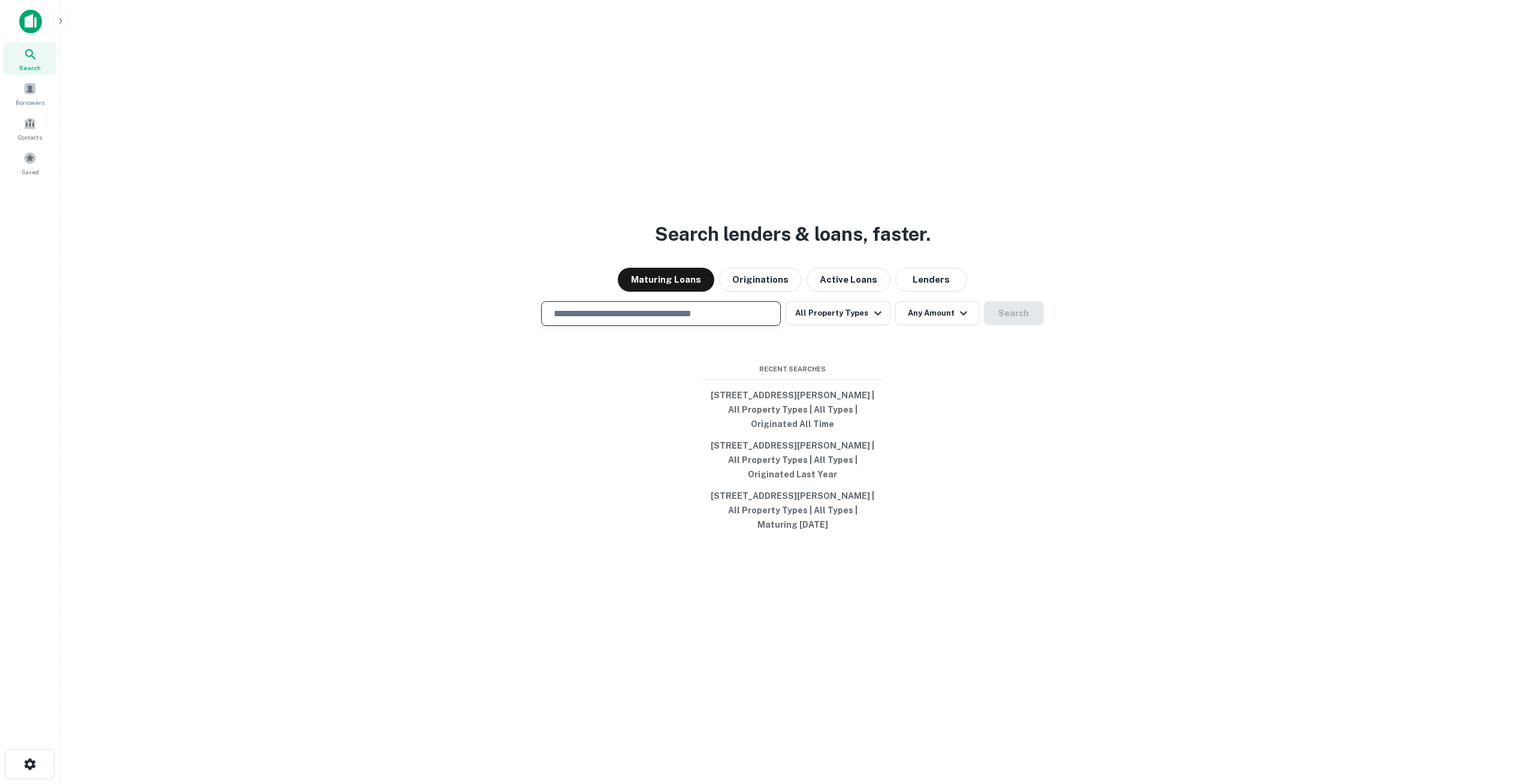
click at [608, 310] on input "text" at bounding box center [661, 313] width 229 height 14
type input "**********"
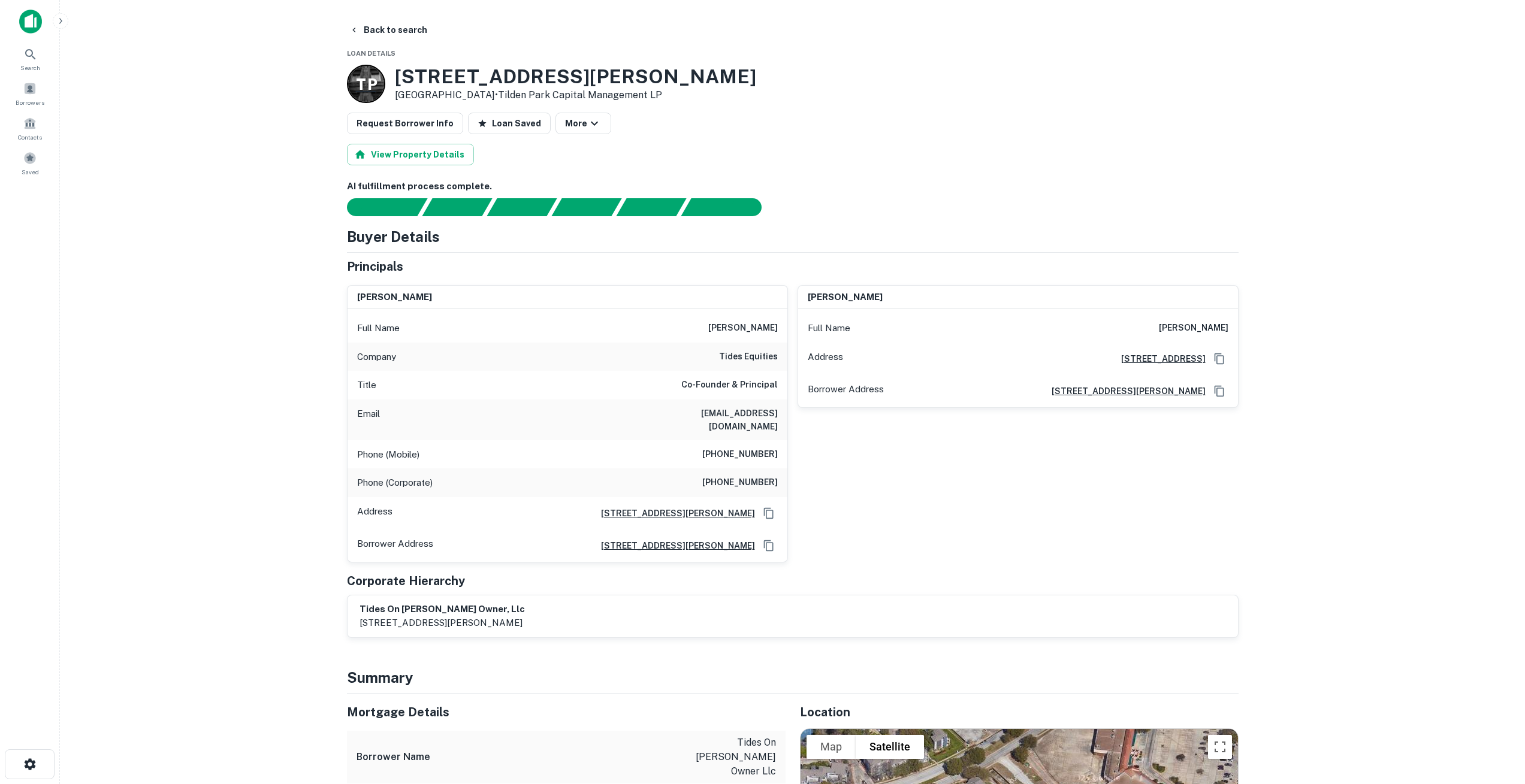
click at [362, 86] on p "T P" at bounding box center [366, 84] width 21 height 23
